Goal: Task Accomplishment & Management: Use online tool/utility

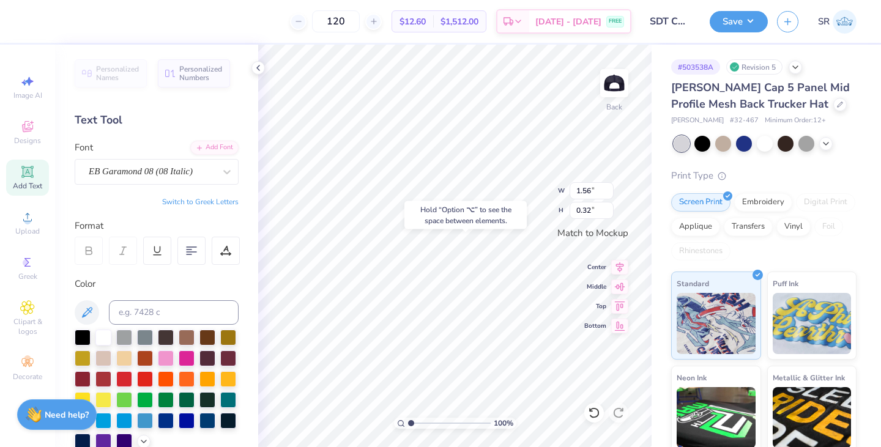
click at [89, 251] on icon at bounding box center [89, 253] width 6 height 4
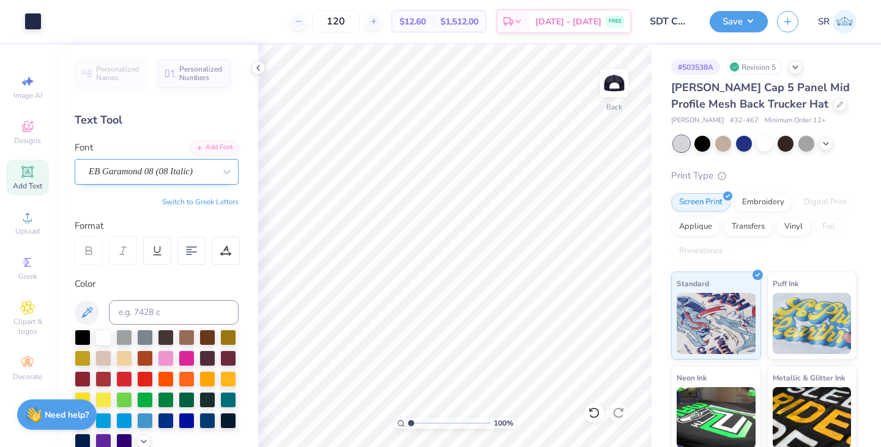
click at [208, 175] on div "EB Garamond 08 (08 Italic)" at bounding box center [151, 171] width 128 height 19
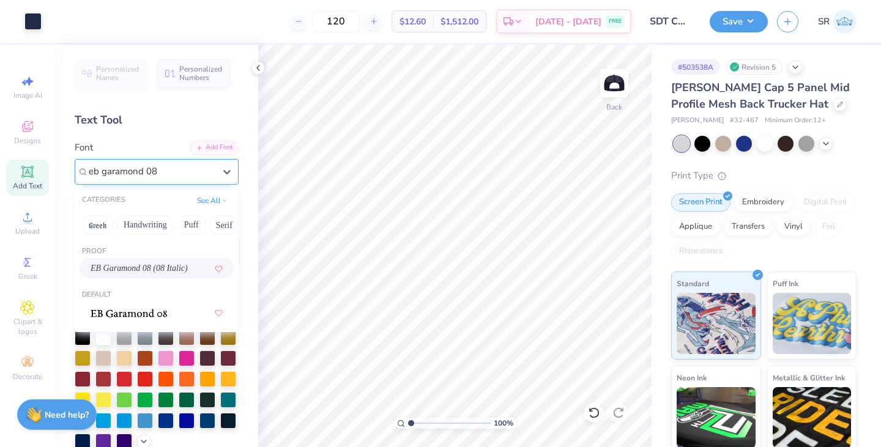
type input "eb garamond 08"
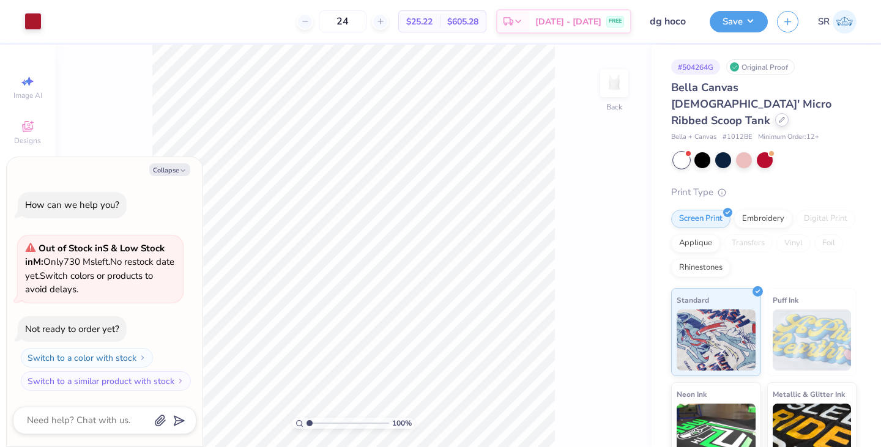
click at [775, 113] on div at bounding box center [781, 119] width 13 height 13
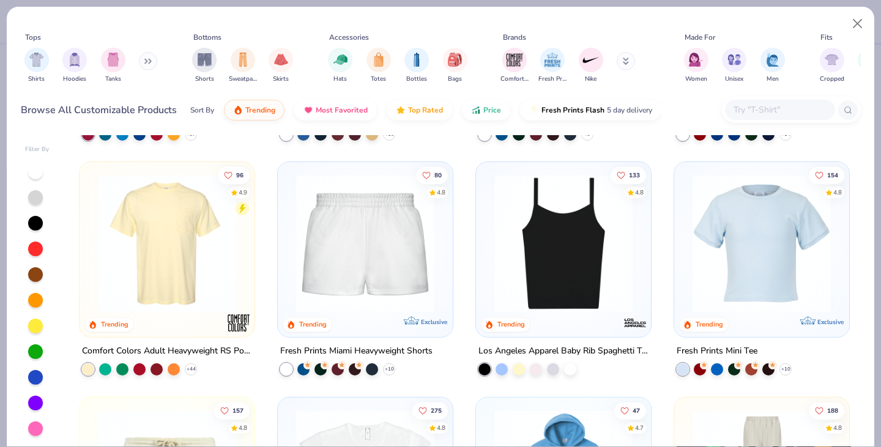
scroll to position [709, 0]
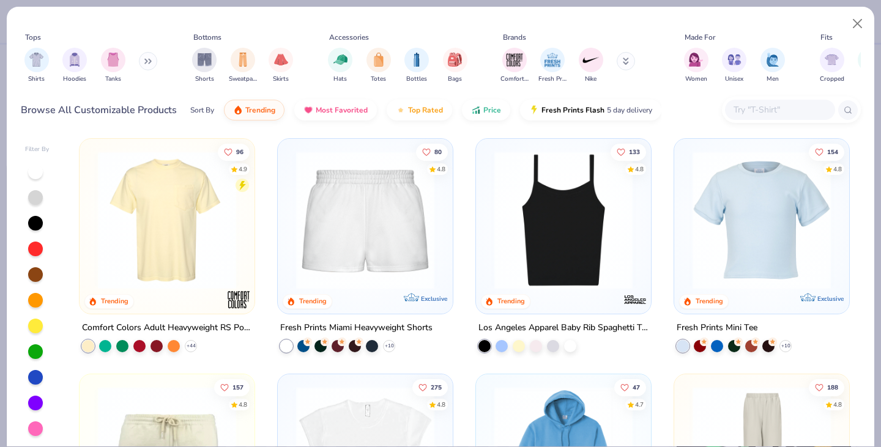
click at [754, 253] on img at bounding box center [761, 220] width 150 height 138
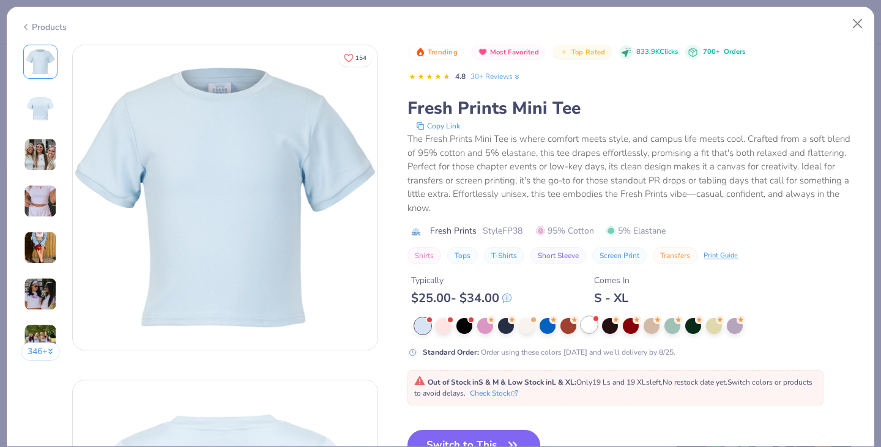
click at [584, 327] on div at bounding box center [589, 325] width 16 height 16
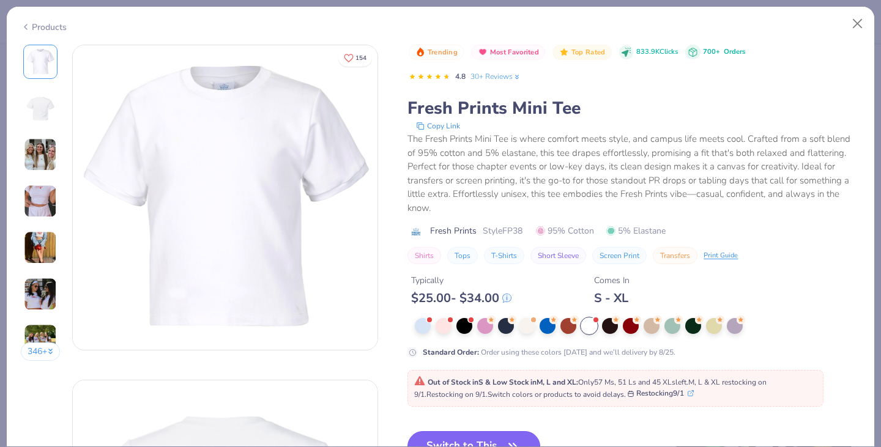
click at [495, 438] on button "Switch to This" at bounding box center [473, 446] width 133 height 31
type textarea "x"
type input "50"
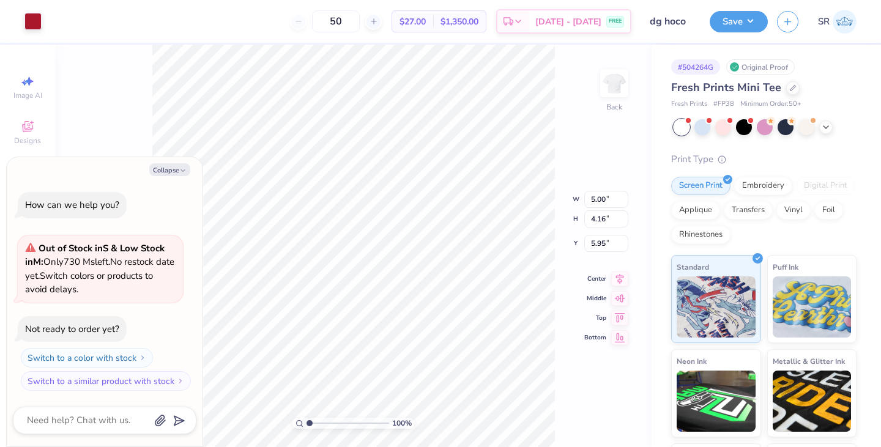
type textarea "x"
type input "1.53"
type textarea "x"
type input "6.26"
type input "5.20"
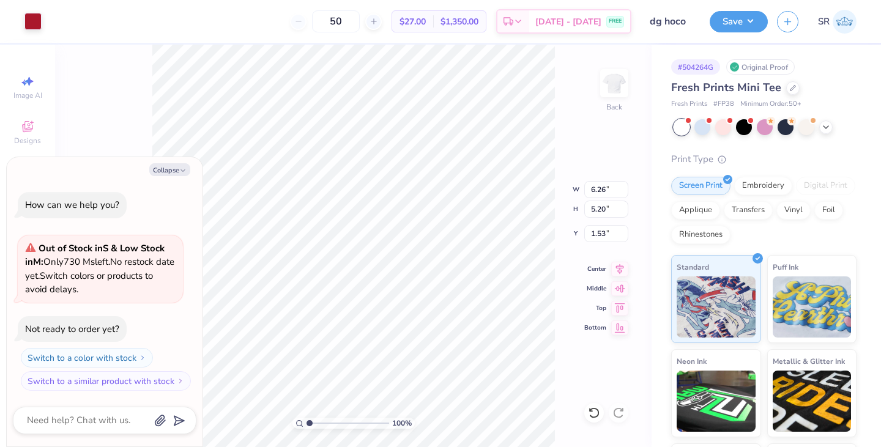
type textarea "x"
type input "1.46"
click at [742, 24] on button "Save" at bounding box center [738, 19] width 58 height 21
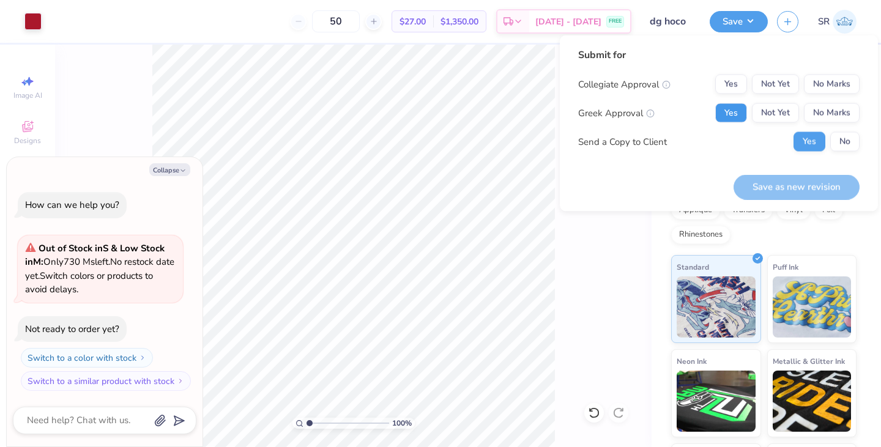
click at [727, 114] on button "Yes" at bounding box center [731, 113] width 32 height 20
click at [830, 86] on button "No Marks" at bounding box center [832, 85] width 56 height 20
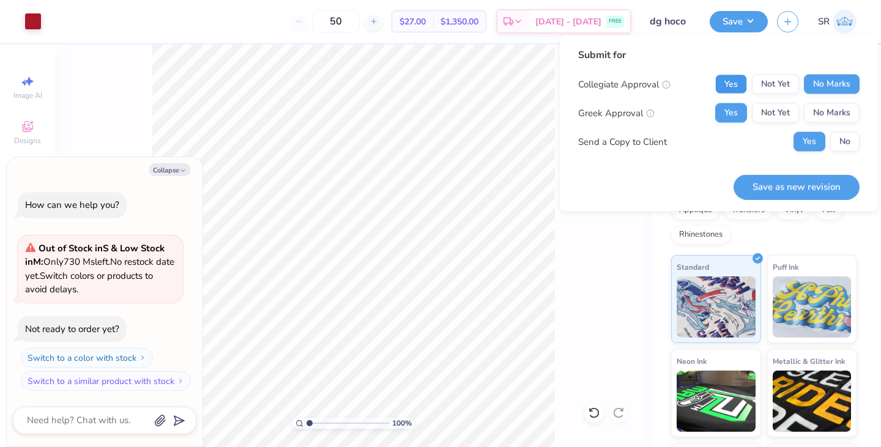
click at [741, 82] on button "Yes" at bounding box center [731, 85] width 32 height 20
click at [805, 184] on button "Save as new revision" at bounding box center [796, 186] width 126 height 25
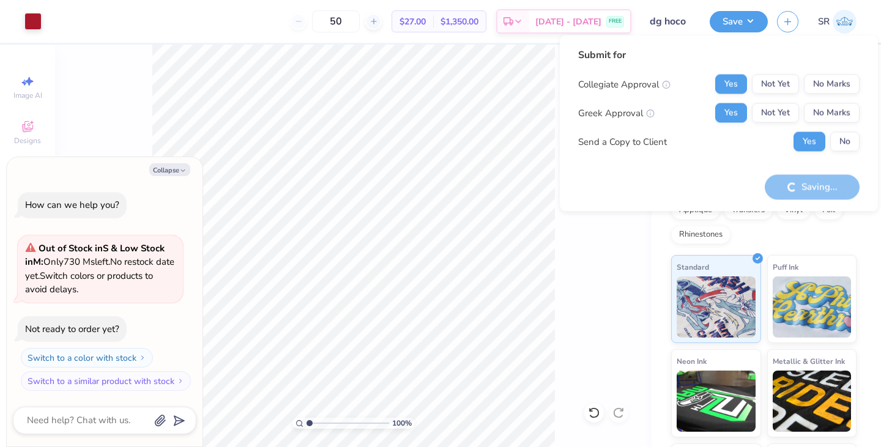
type textarea "x"
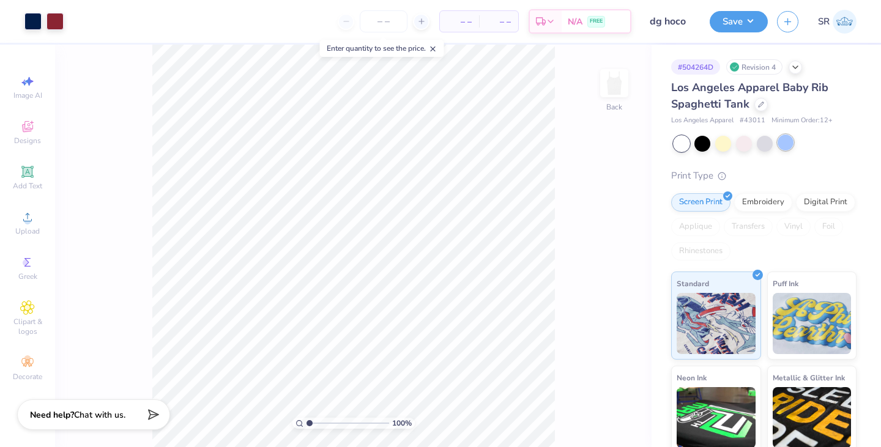
click at [777, 143] on div at bounding box center [785, 143] width 16 height 16
click at [704, 147] on div at bounding box center [702, 143] width 16 height 16
click at [760, 108] on div at bounding box center [760, 103] width 13 height 13
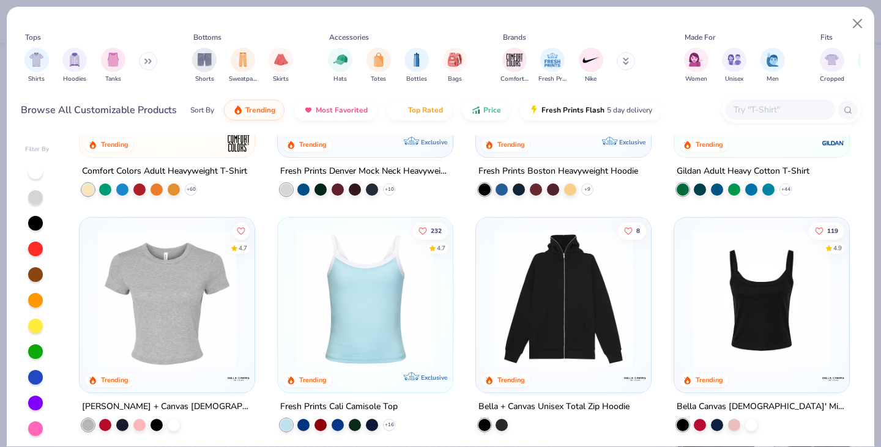
scroll to position [190, 0]
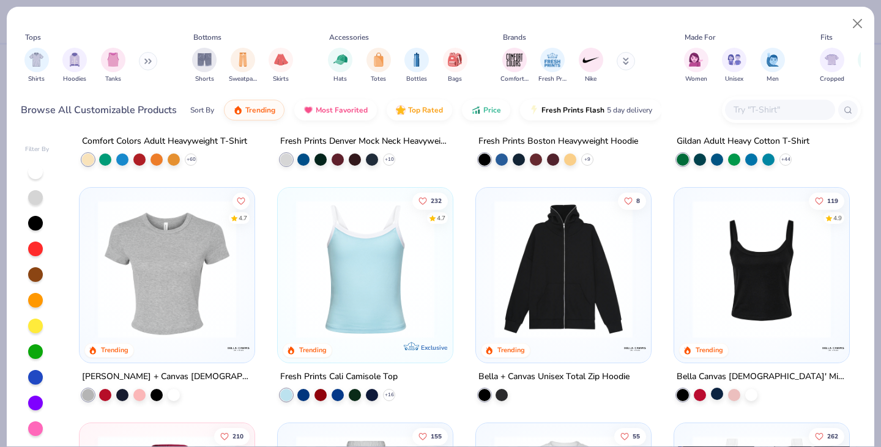
click at [717, 393] on div at bounding box center [717, 393] width 12 height 12
click at [734, 283] on img at bounding box center [761, 269] width 150 height 138
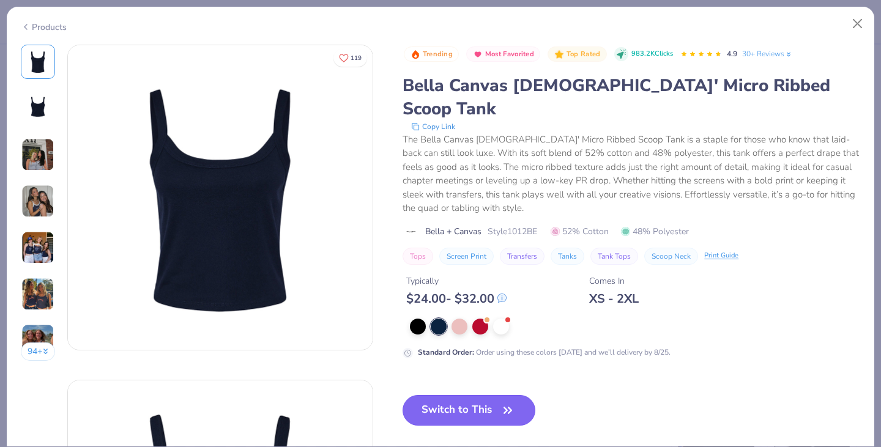
click at [471, 395] on button "Switch to This" at bounding box center [468, 410] width 133 height 31
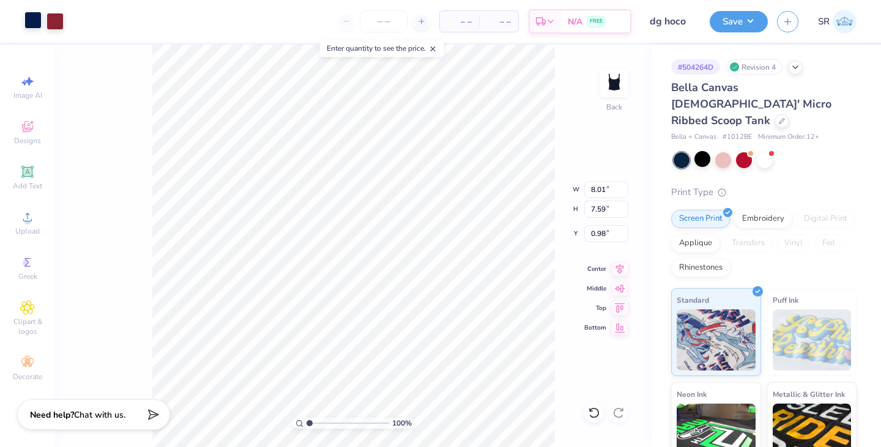
click at [35, 23] on div at bounding box center [32, 20] width 17 height 17
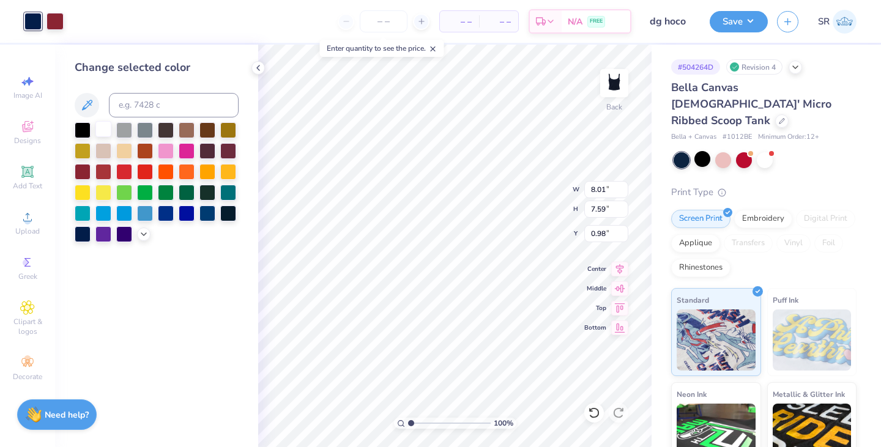
click at [104, 135] on div at bounding box center [103, 129] width 16 height 16
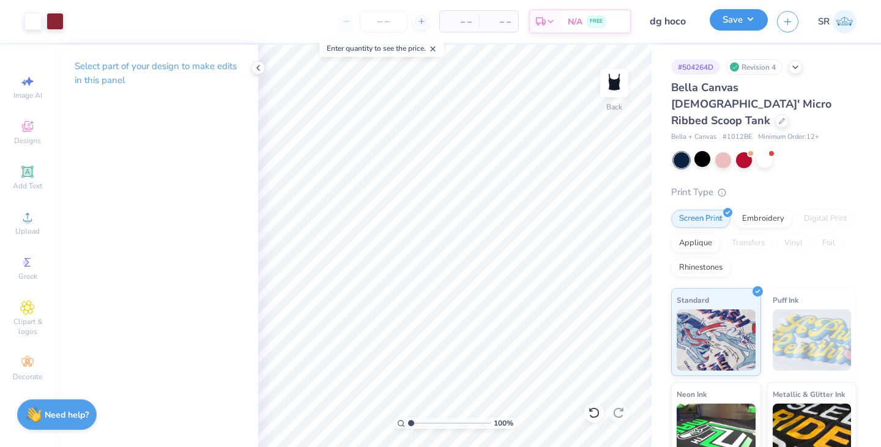
click at [759, 20] on button "Save" at bounding box center [738, 19] width 58 height 21
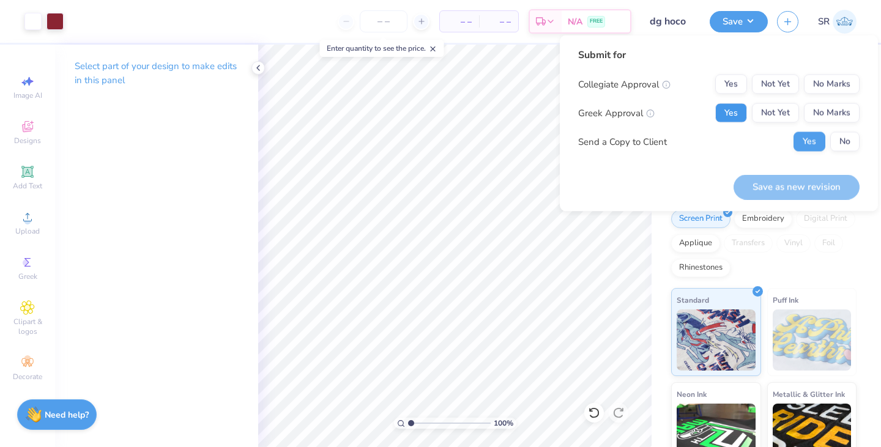
click at [733, 117] on button "Yes" at bounding box center [731, 113] width 32 height 20
click at [827, 77] on button "No Marks" at bounding box center [832, 85] width 56 height 20
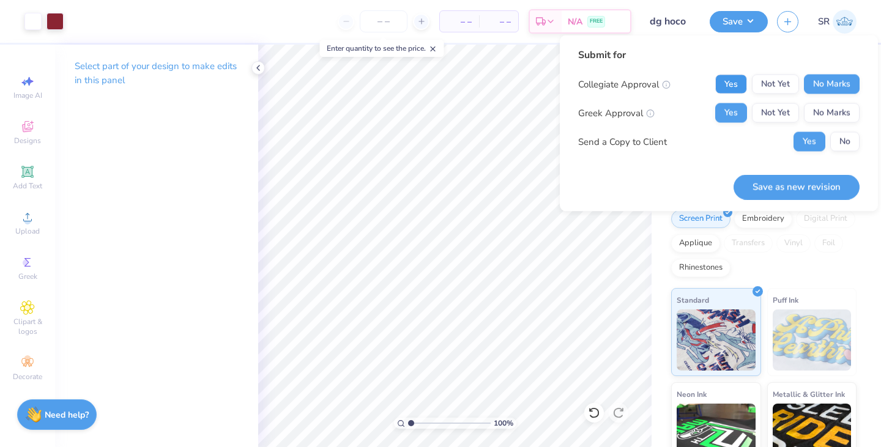
click at [742, 77] on button "Yes" at bounding box center [731, 85] width 32 height 20
click at [777, 195] on button "Save as new revision" at bounding box center [796, 186] width 126 height 25
